Goal: Navigation & Orientation: Find specific page/section

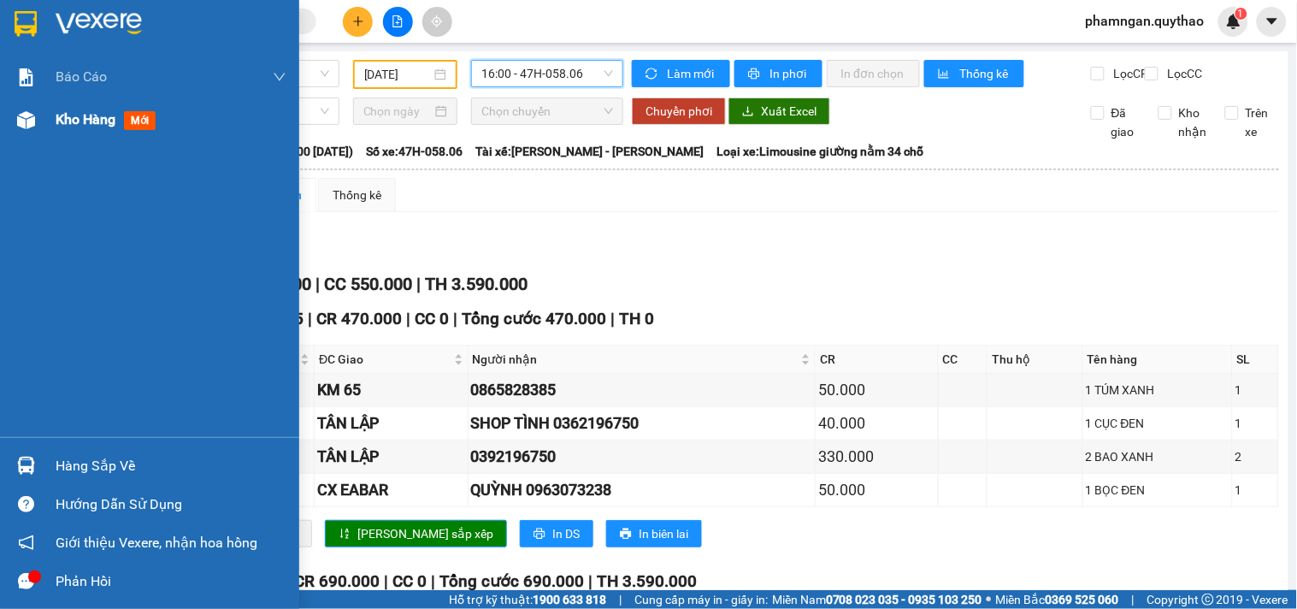
click at [80, 125] on span "Kho hàng" at bounding box center [86, 119] width 60 height 16
